Goal: Task Accomplishment & Management: Manage account settings

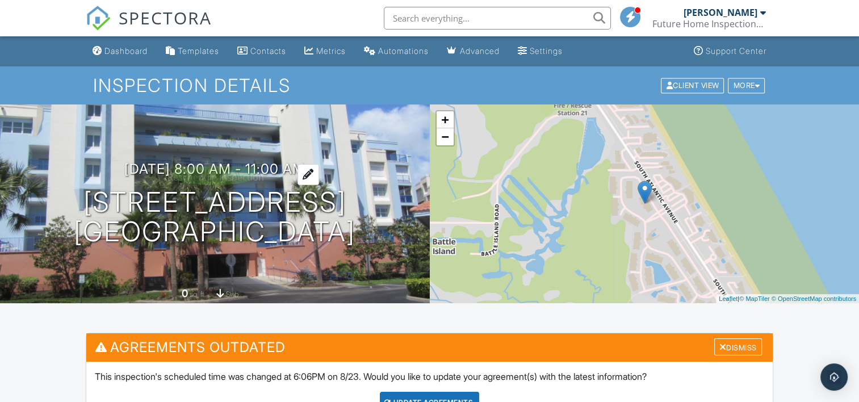
click at [204, 161] on h3 "09/27/2025 8:00 am - 11:00 am" at bounding box center [214, 168] width 180 height 15
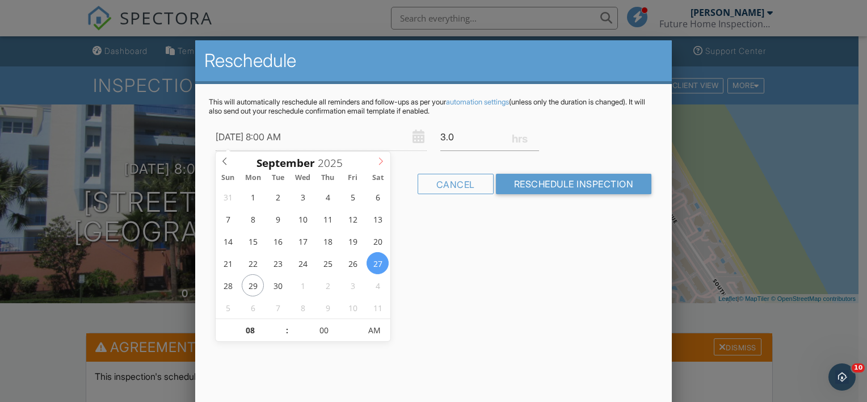
click at [381, 159] on icon at bounding box center [381, 161] width 8 height 8
type input "[DATE] 8:00 AM"
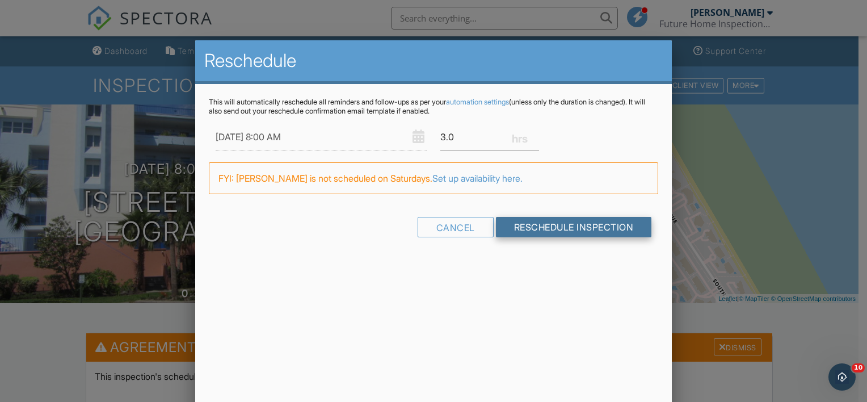
click at [558, 230] on input "Reschedule Inspection" at bounding box center [574, 227] width 156 height 20
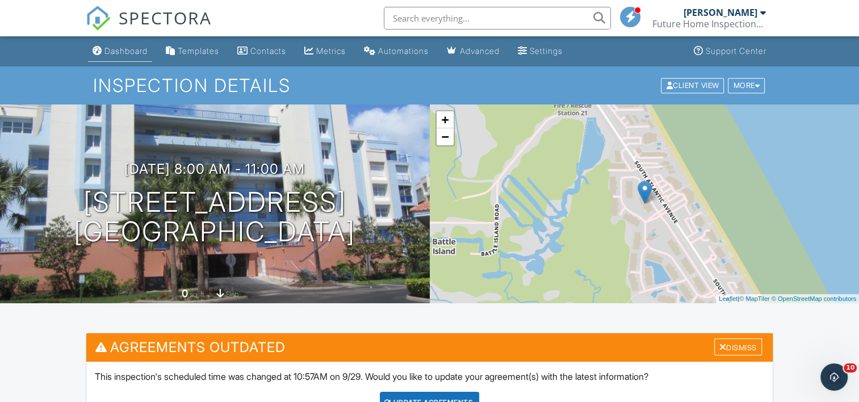
click at [132, 45] on link "Dashboard" at bounding box center [120, 51] width 64 height 21
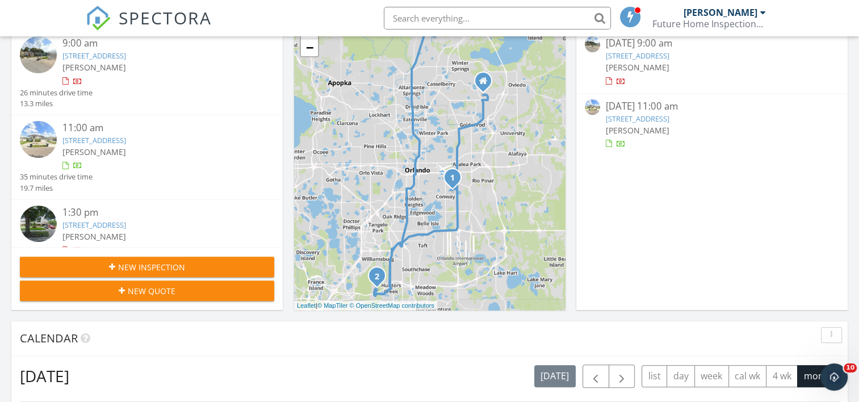
scroll to position [270, 0]
